Goal: Navigation & Orientation: Find specific page/section

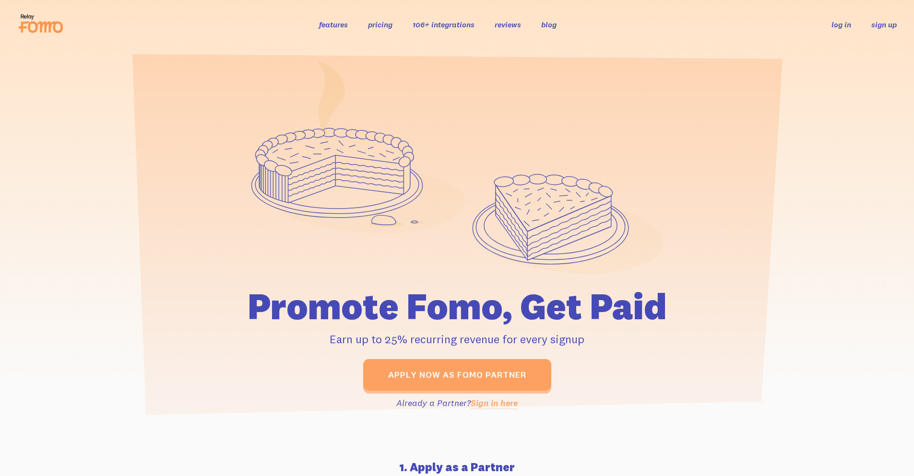
click at [878, 26] on link "sign up" at bounding box center [883, 25] width 25 height 10
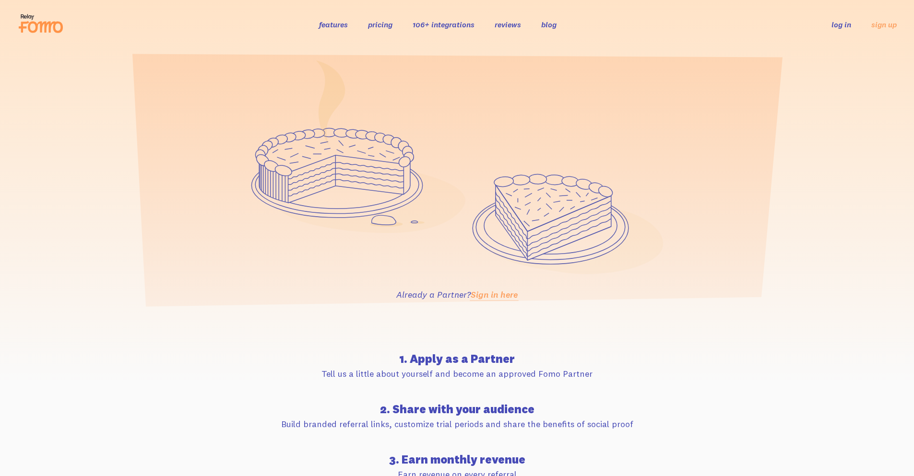
click at [617, 40] on header "features pricing 106+ integrations reviews blog log in sign up log in sign up" at bounding box center [457, 24] width 914 height 49
click at [73, 277] on div "Already a Partner? Sign in here" at bounding box center [457, 184] width 914 height 270
click at [459, 185] on icon at bounding box center [457, 167] width 412 height 214
click at [789, 384] on section "1. Apply as a Partner Tell us a little about yourself and become an approved Fo…" at bounding box center [457, 428] width 914 height 220
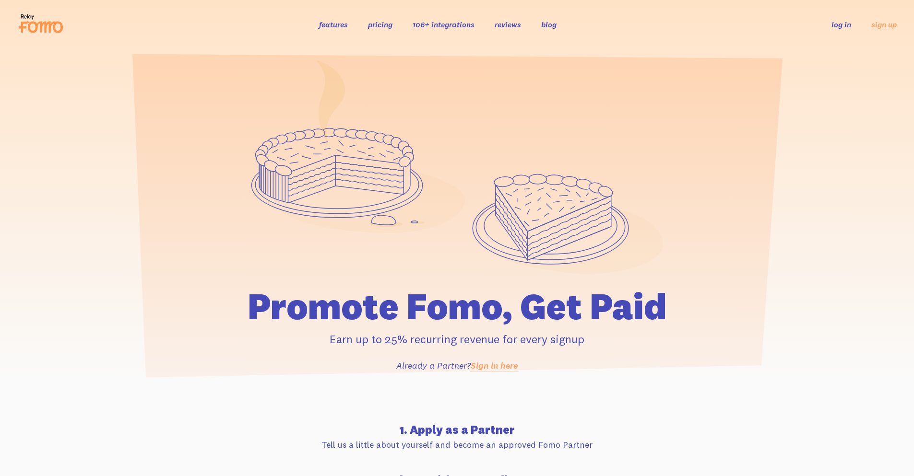
click at [483, 364] on link "Sign in here" at bounding box center [493, 365] width 47 height 11
click at [35, 20] on icon at bounding box center [40, 24] width 47 height 24
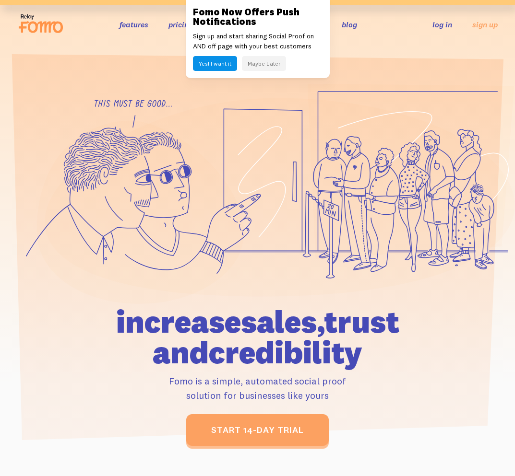
click at [259, 67] on button "Maybe Later" at bounding box center [264, 63] width 44 height 15
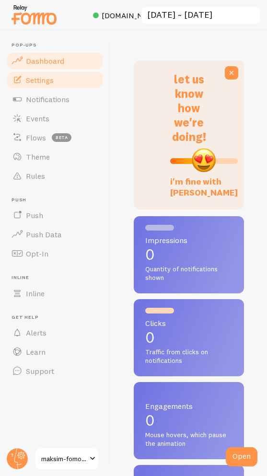
click at [28, 78] on span "Settings" at bounding box center [40, 80] width 28 height 10
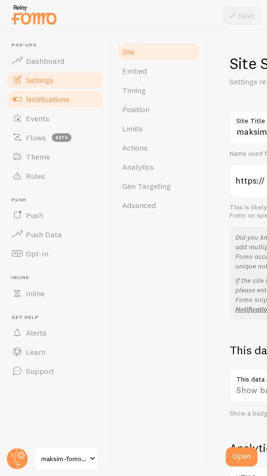
click at [32, 101] on span "Notifications" at bounding box center [48, 99] width 44 height 10
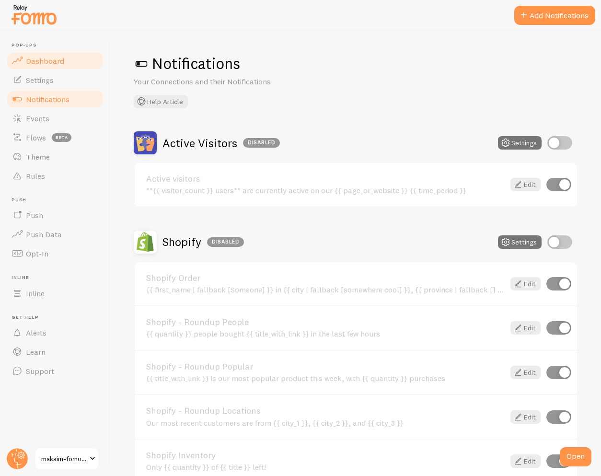
click at [43, 65] on link "Dashboard" at bounding box center [55, 60] width 99 height 19
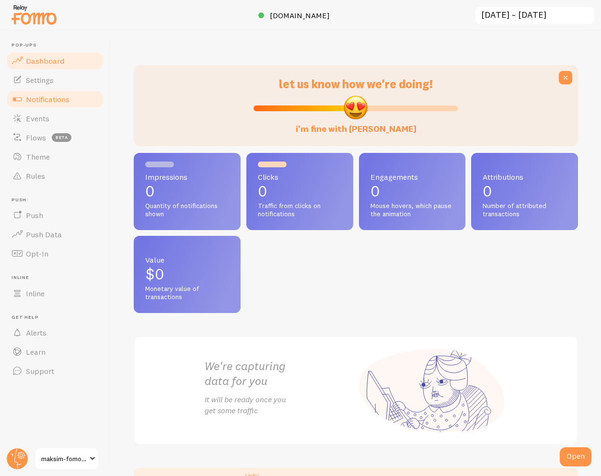
click at [42, 92] on link "Notifications" at bounding box center [55, 99] width 99 height 19
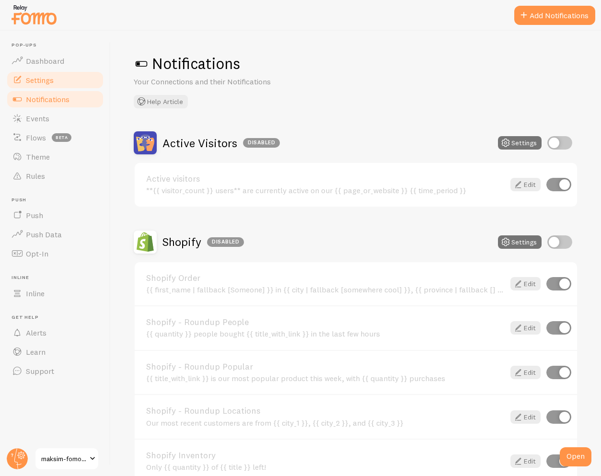
click at [46, 83] on span "Settings" at bounding box center [40, 80] width 28 height 10
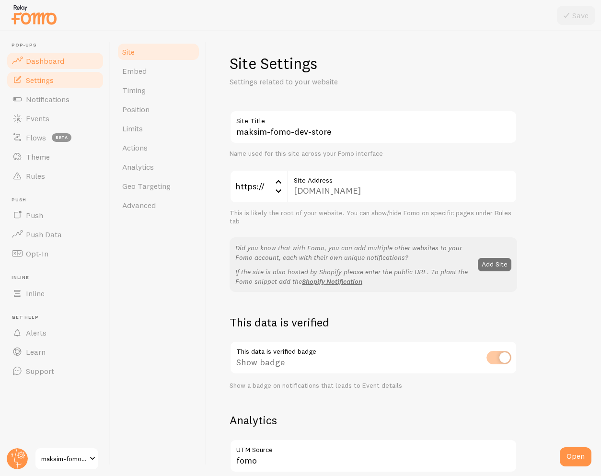
click at [54, 66] on link "Dashboard" at bounding box center [55, 60] width 99 height 19
